Goal: Use online tool/utility

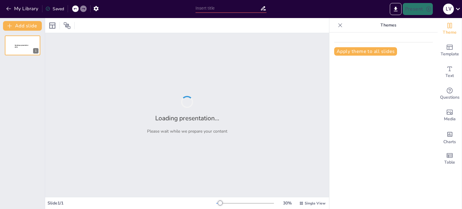
type input "Hacia una Compra Pública Sustentable: Desafíos y Oportunidades en el Régimen Na…"
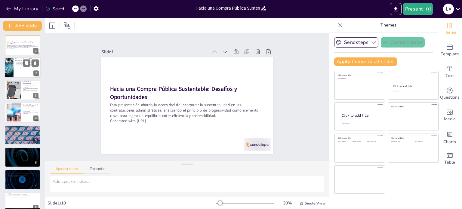
click at [16, 71] on div at bounding box center [23, 68] width 36 height 20
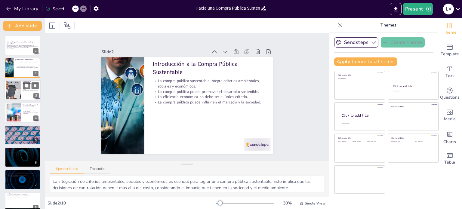
click at [16, 94] on div at bounding box center [13, 90] width 32 height 18
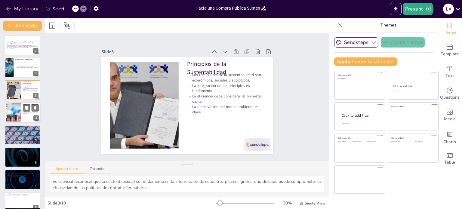
click at [21, 108] on div at bounding box center [23, 112] width 36 height 20
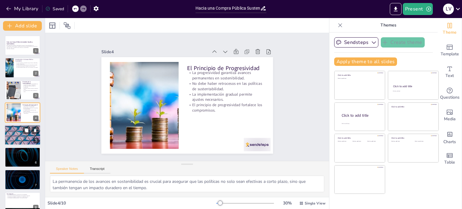
click at [18, 131] on p "Las barreras pueden obstaculizar el avance hacia la sostenibilidad." at bounding box center [22, 130] width 32 height 1
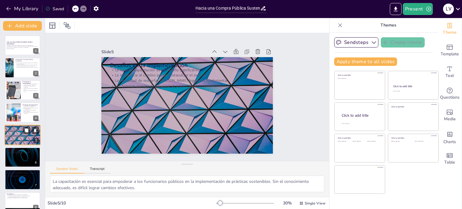
scroll to position [15, 0]
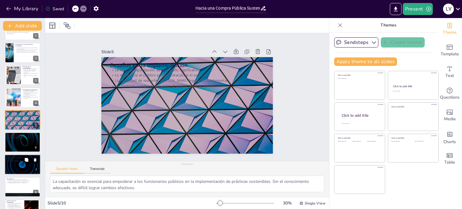
click at [14, 160] on p "Ejemplos prácticos se presentan en el cuarto capítulo." at bounding box center [22, 160] width 32 height 1
type textarea "La organización clara de la tesis en capítulos facilita la comprensión del tema…"
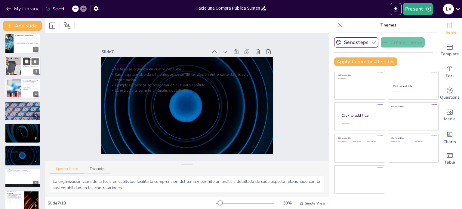
scroll to position [0, 0]
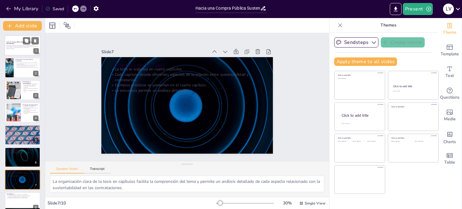
click at [15, 43] on p "Hacia una Compra Pública Sustentable: Desafíos y Oportunidades" at bounding box center [22, 42] width 32 height 3
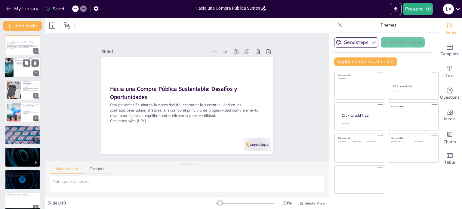
click at [14, 65] on div at bounding box center [23, 68] width 36 height 20
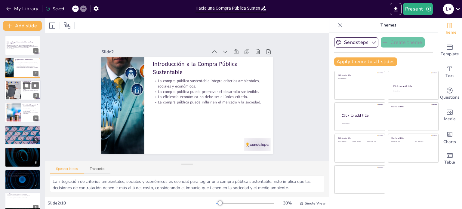
click at [12, 92] on div at bounding box center [13, 90] width 32 height 18
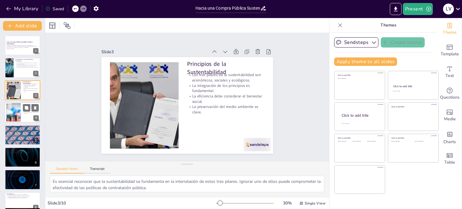
click at [16, 109] on div at bounding box center [13, 112] width 32 height 18
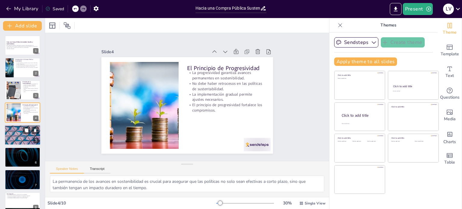
click at [17, 134] on div at bounding box center [23, 135] width 36 height 20
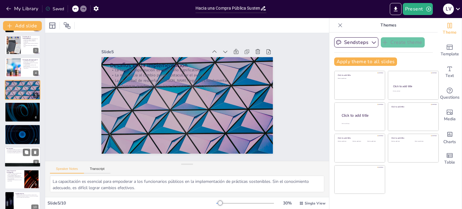
click at [16, 159] on div at bounding box center [23, 157] width 36 height 20
type textarea "Reconocer el papel de la contratación pública como un motor de cambio es fundam…"
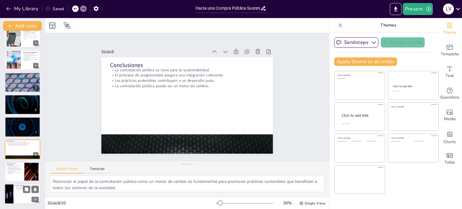
click at [15, 187] on div at bounding box center [23, 194] width 36 height 20
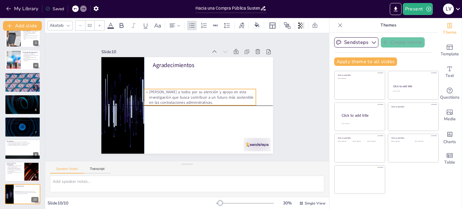
drag, startPoint x: 217, startPoint y: 81, endPoint x: 209, endPoint y: 99, distance: 19.0
click at [209, 99] on p "[PERSON_NAME] a todos por su atención y apoyo en esta investigación que busca c…" at bounding box center [192, 109] width 60 height 109
click at [153, 88] on p "[PERSON_NAME] a todos por su atención y apoyo en esta investigación que busca c…" at bounding box center [200, 108] width 94 height 87
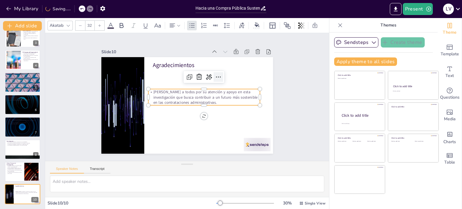
click at [215, 109] on icon at bounding box center [220, 114] width 10 height 10
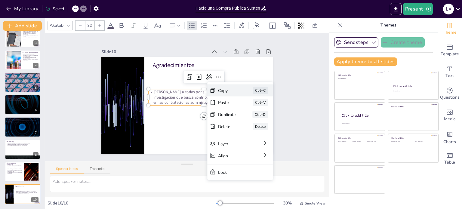
click at [232, 161] on div "Copy" at bounding box center [241, 168] width 18 height 15
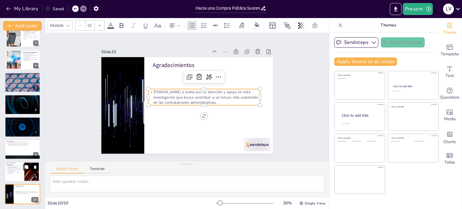
click at [16, 172] on p "La capacitación de funcionarios es clave para el éxito." at bounding box center [14, 173] width 16 height 2
type textarea "Explorar el derecho comparado puede proporcionar valiosas lecciones y buenas pr…"
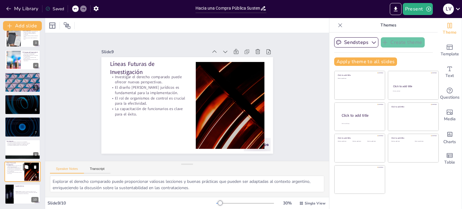
scroll to position [52, 0]
